Goal: Find specific page/section: Find specific page/section

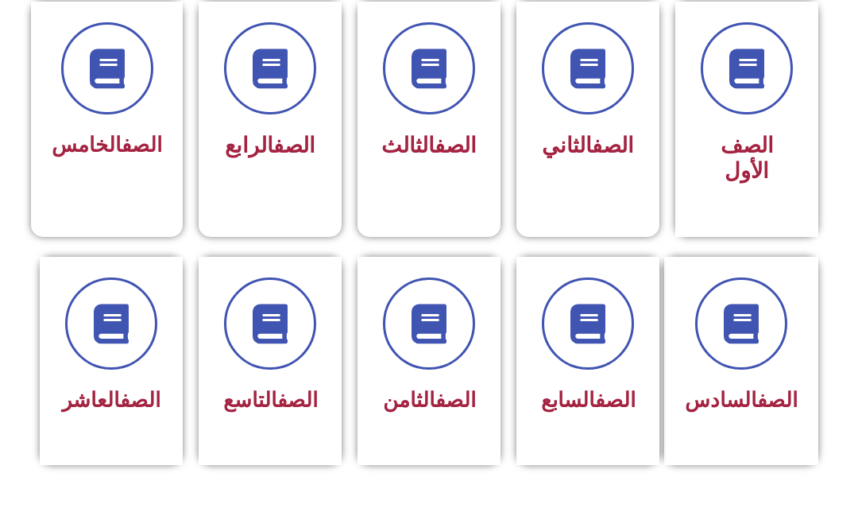
scroll to position [460, 0]
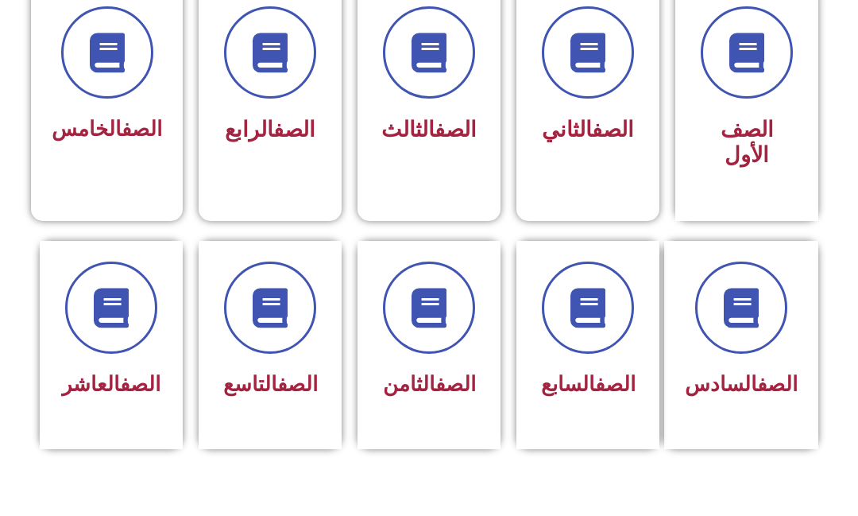
click at [272, 315] on icon at bounding box center [270, 308] width 40 height 40
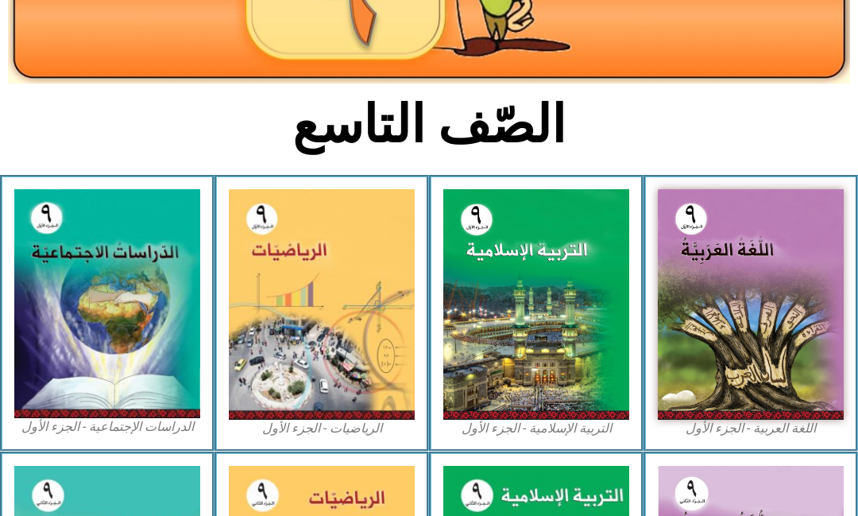
scroll to position [284, 0]
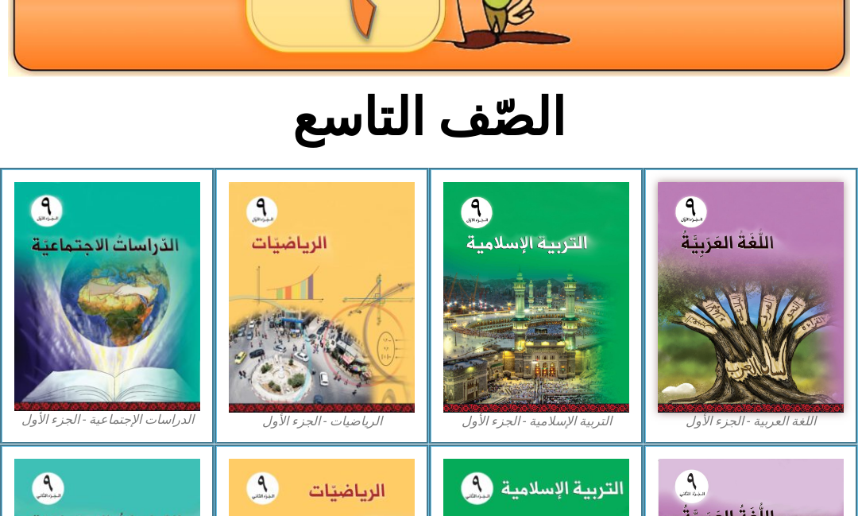
click at [515, 307] on img at bounding box center [536, 297] width 186 height 230
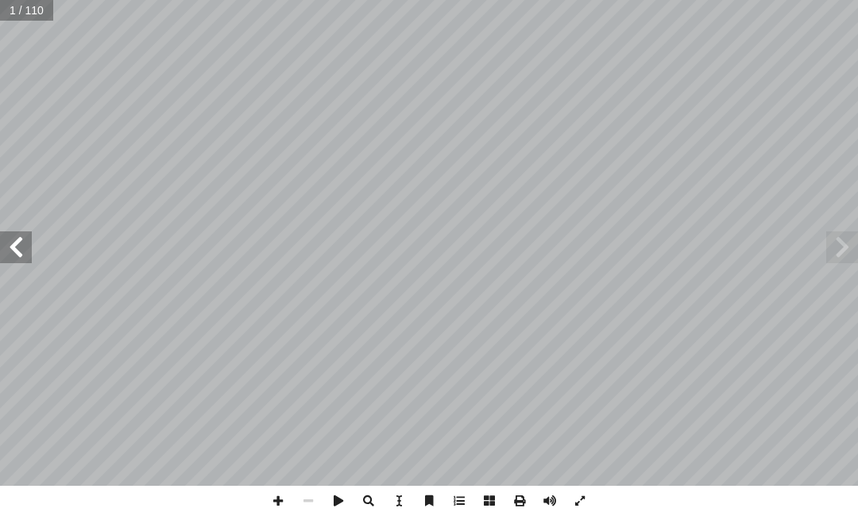
click at [831, 243] on span at bounding box center [842, 247] width 32 height 32
click at [837, 241] on span at bounding box center [842, 247] width 32 height 32
click at [23, 242] on span at bounding box center [16, 247] width 32 height 32
click at [24, 250] on span at bounding box center [16, 247] width 32 height 32
click at [17, 238] on span at bounding box center [16, 247] width 32 height 32
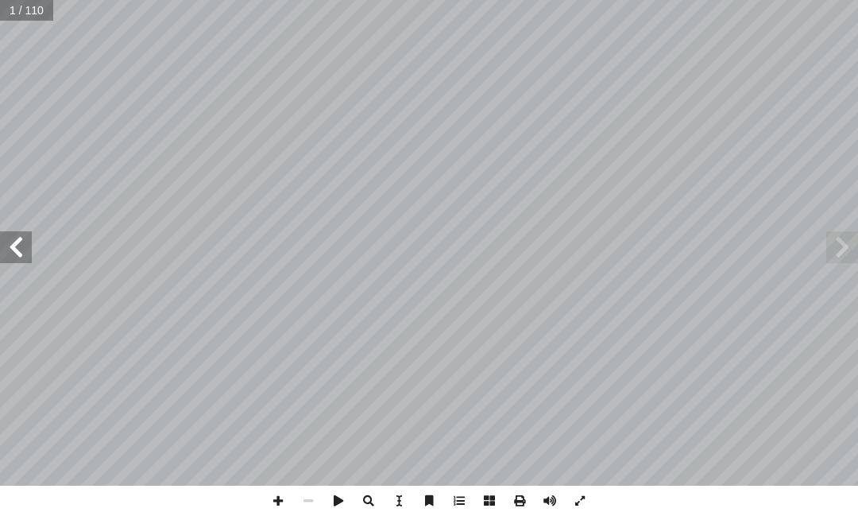
click at [12, 238] on span at bounding box center [16, 247] width 32 height 32
click at [9, 242] on span at bounding box center [16, 247] width 32 height 32
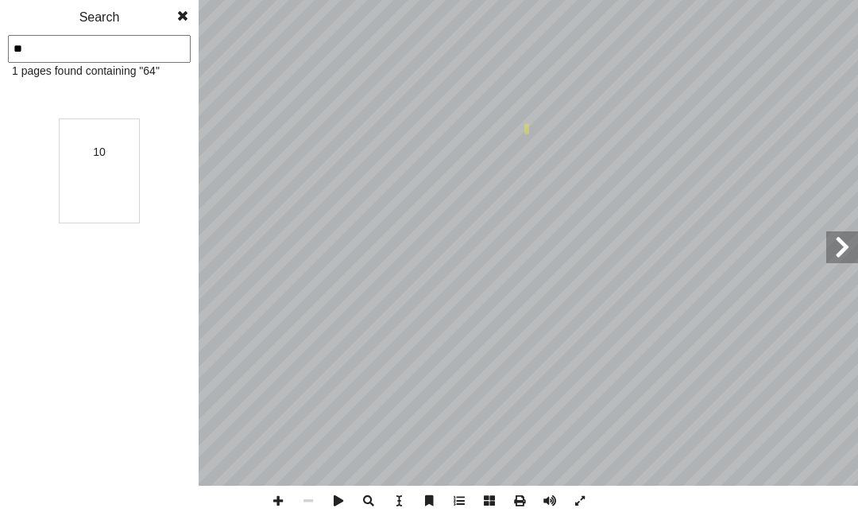
type input "*"
type input "**"
